Goal: Task Accomplishment & Management: Manage account settings

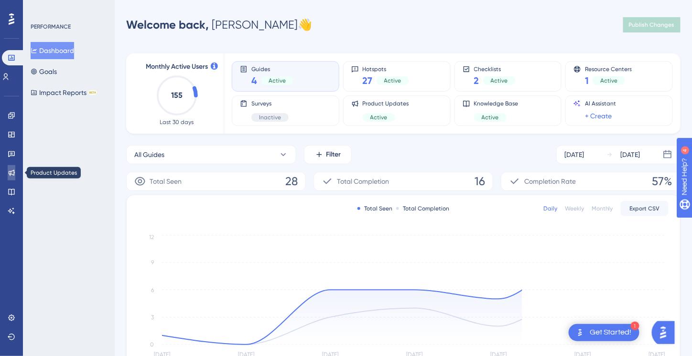
click at [10, 174] on icon at bounding box center [12, 173] width 6 height 6
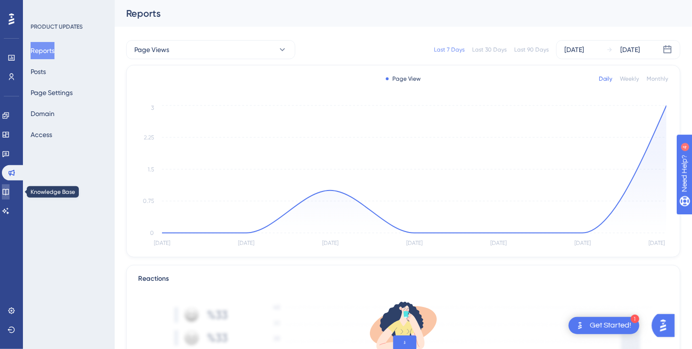
click at [10, 192] on icon at bounding box center [6, 192] width 8 height 8
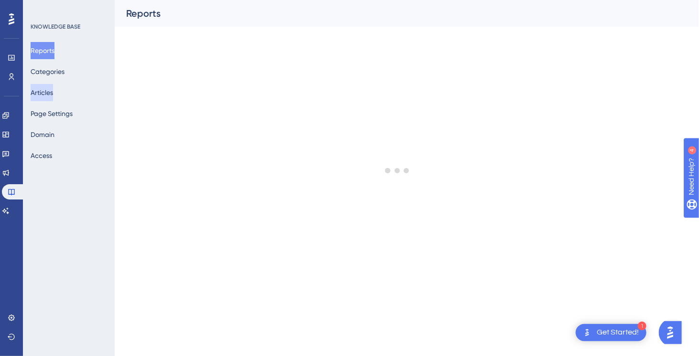
click at [51, 95] on button "Articles" at bounding box center [42, 92] width 22 height 17
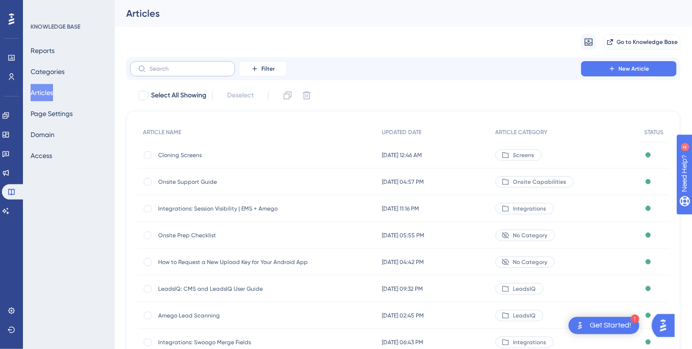
click at [161, 74] on label at bounding box center [182, 68] width 105 height 15
click at [161, 72] on input "text" at bounding box center [188, 68] width 77 height 7
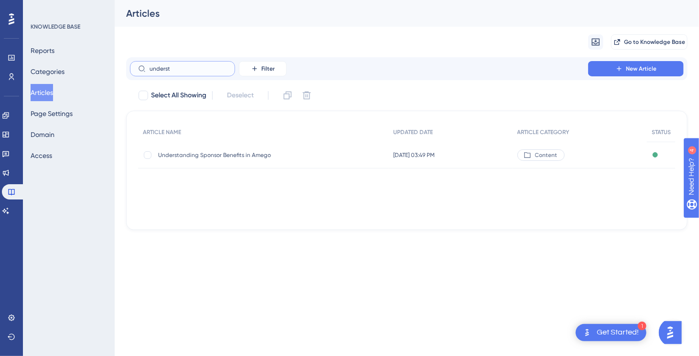
type input "underst"
click at [218, 155] on span "Understanding Sponsor Benefits in Amego" at bounding box center [234, 155] width 153 height 8
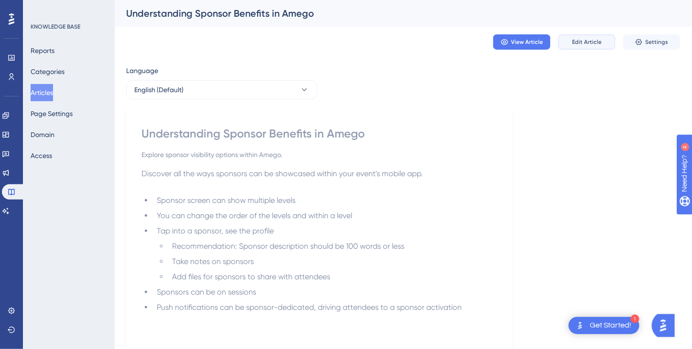
click at [590, 43] on span "Edit Article" at bounding box center [587, 42] width 30 height 8
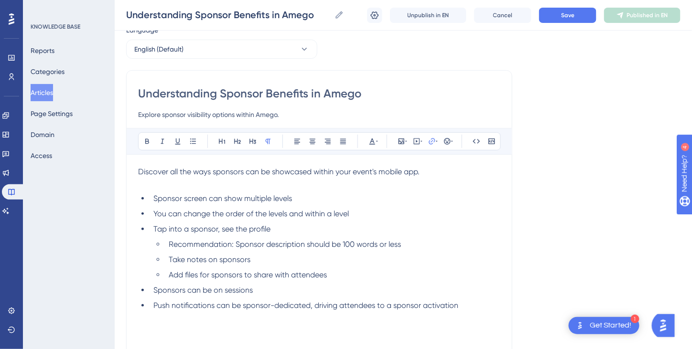
scroll to position [48, 0]
